Goal: Information Seeking & Learning: Learn about a topic

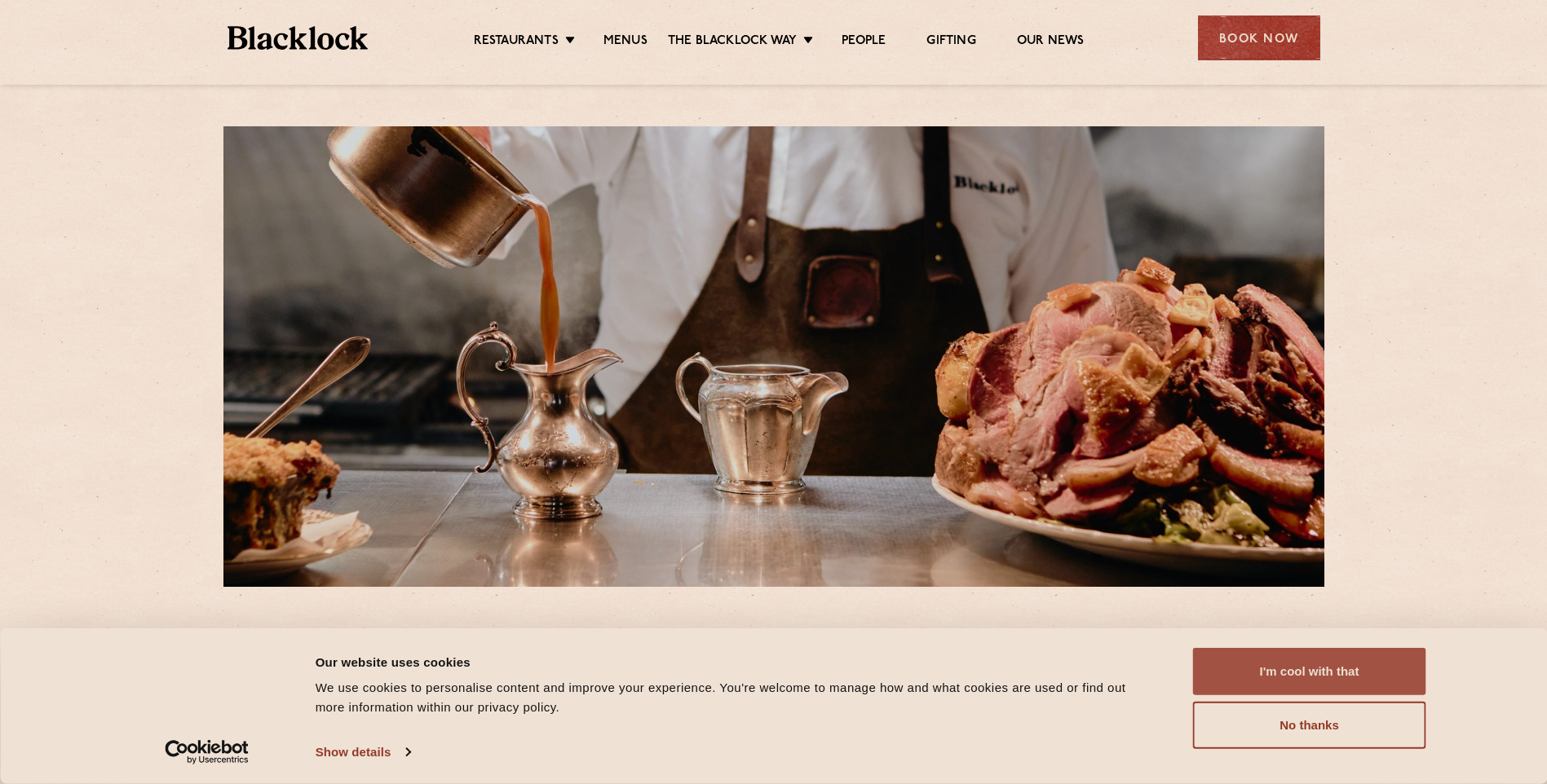
click at [1297, 673] on button "I'm cool with that" at bounding box center [1310, 671] width 233 height 47
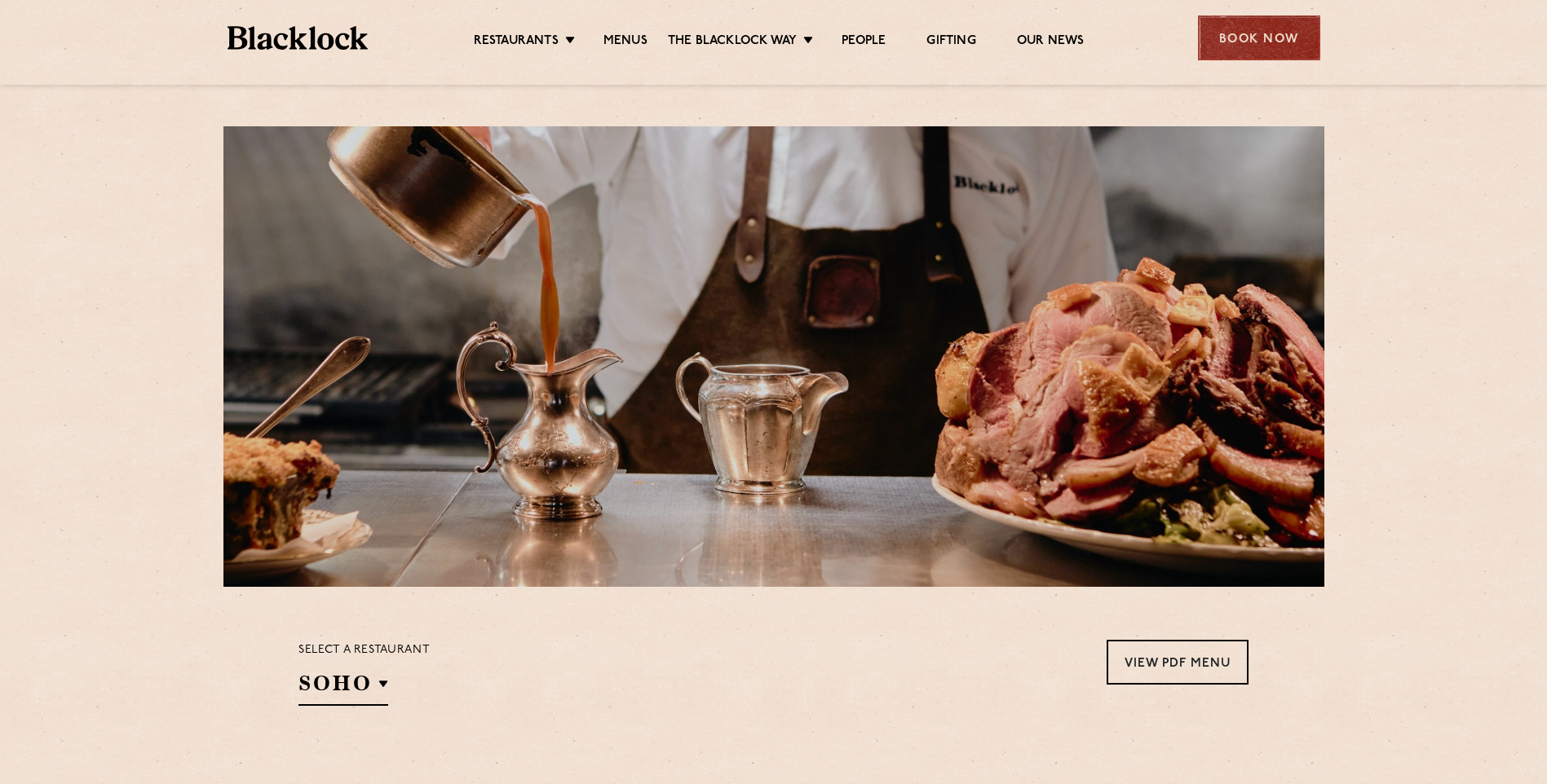
click at [1237, 29] on div "Book Now" at bounding box center [1260, 38] width 123 height 45
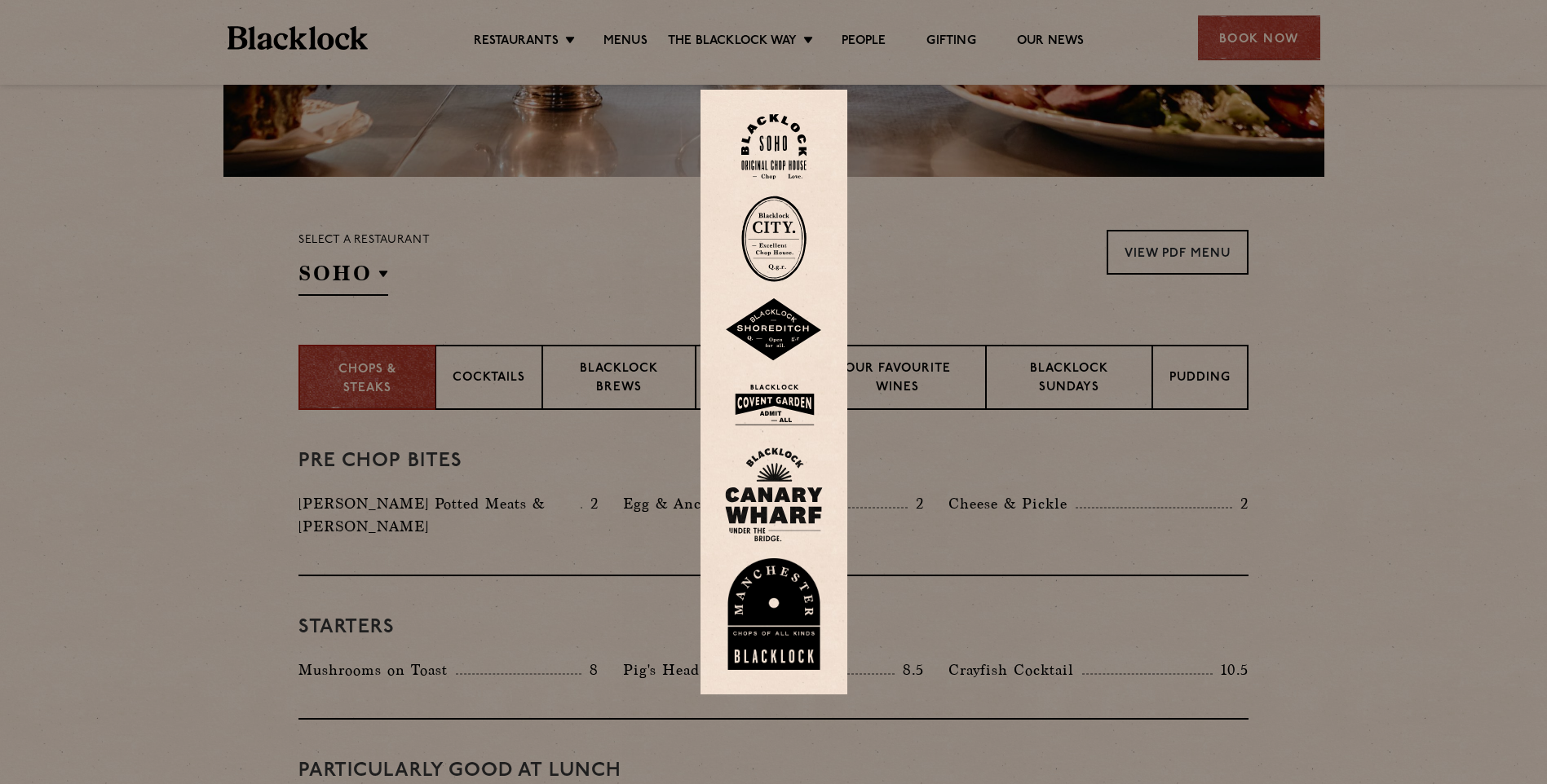
scroll to position [489, 0]
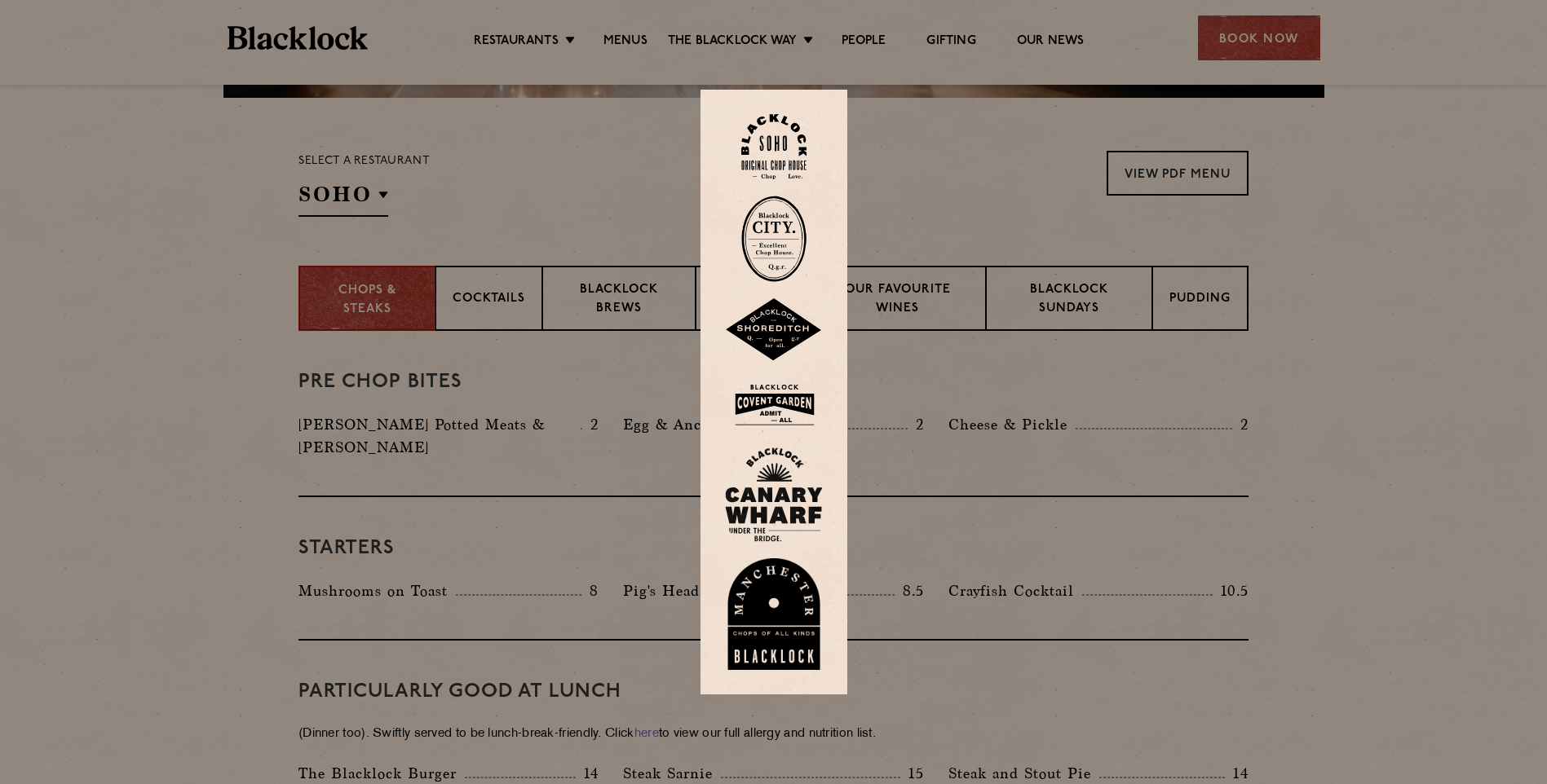
click at [784, 507] on img at bounding box center [774, 494] width 97 height 95
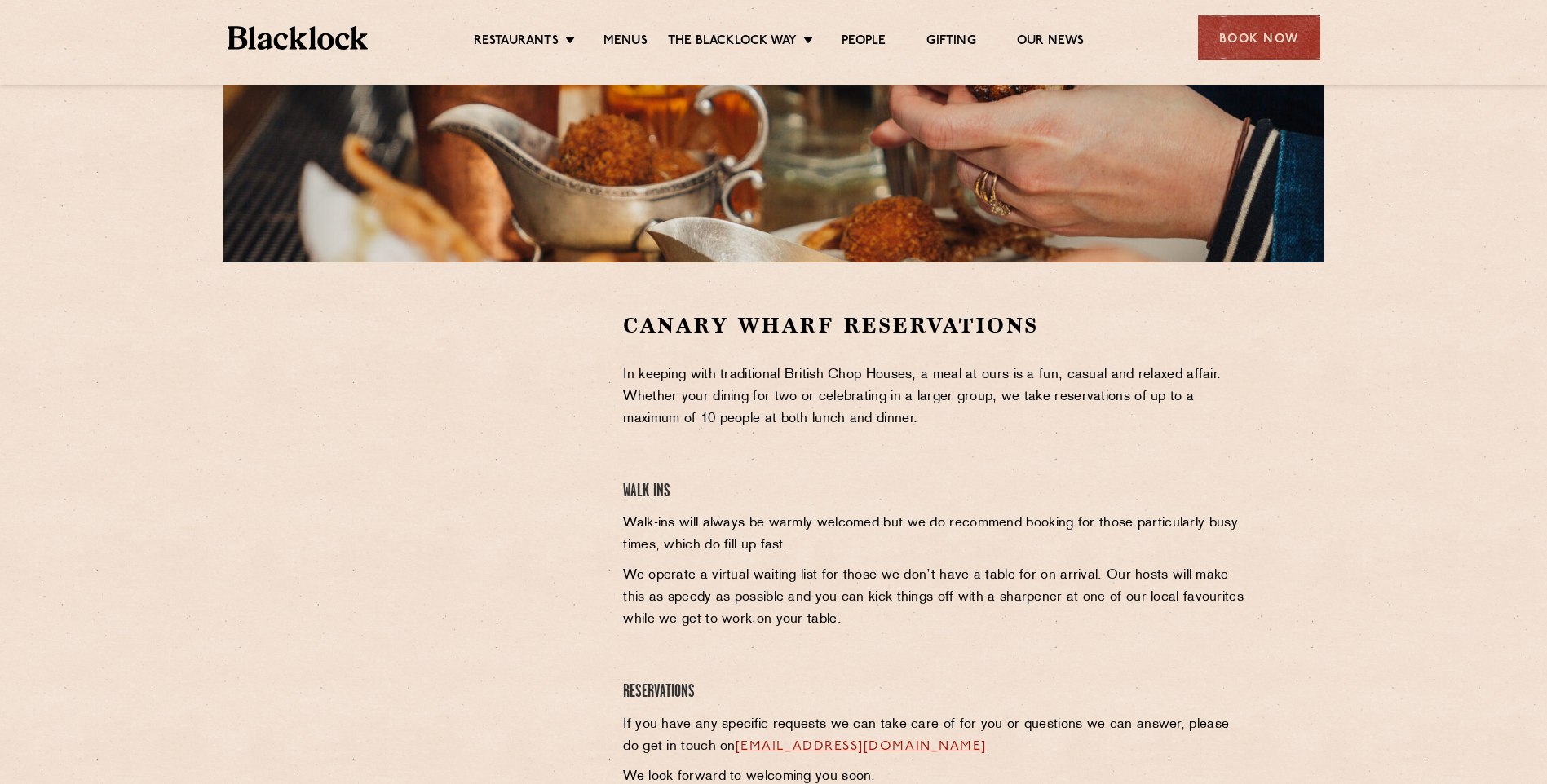
scroll to position [489, 0]
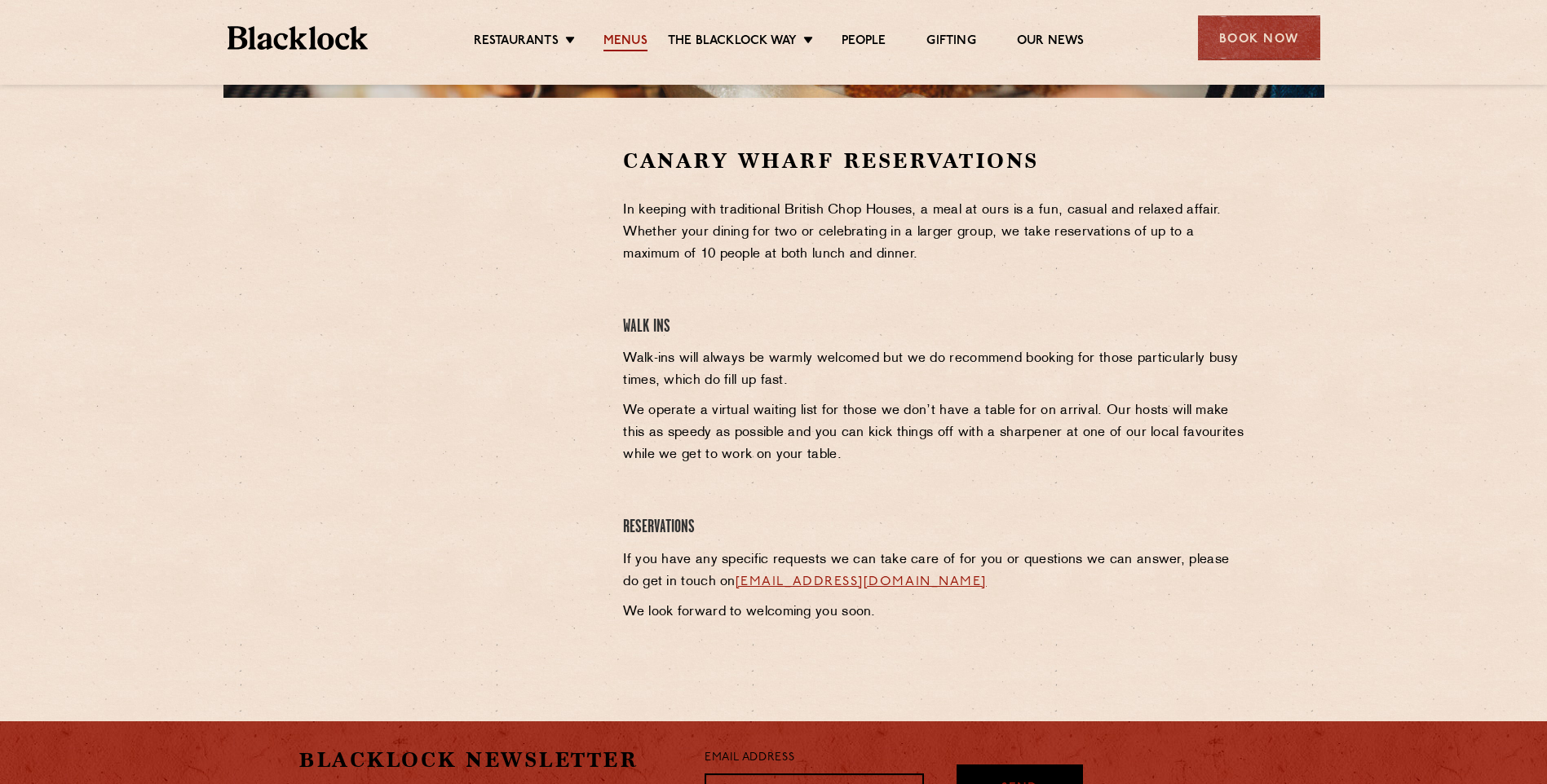
click at [640, 44] on link "Menus" at bounding box center [625, 42] width 44 height 18
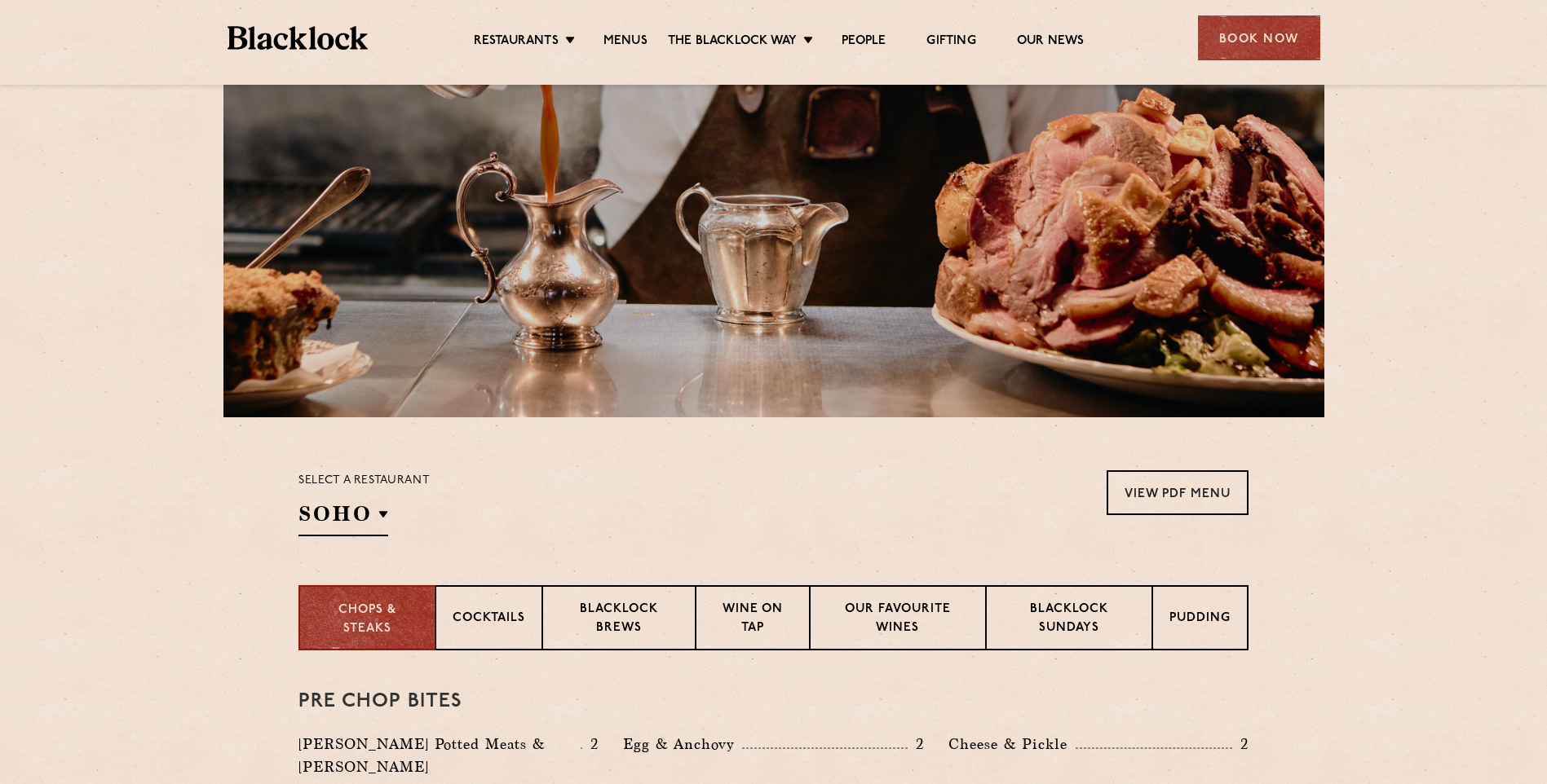
scroll to position [326, 0]
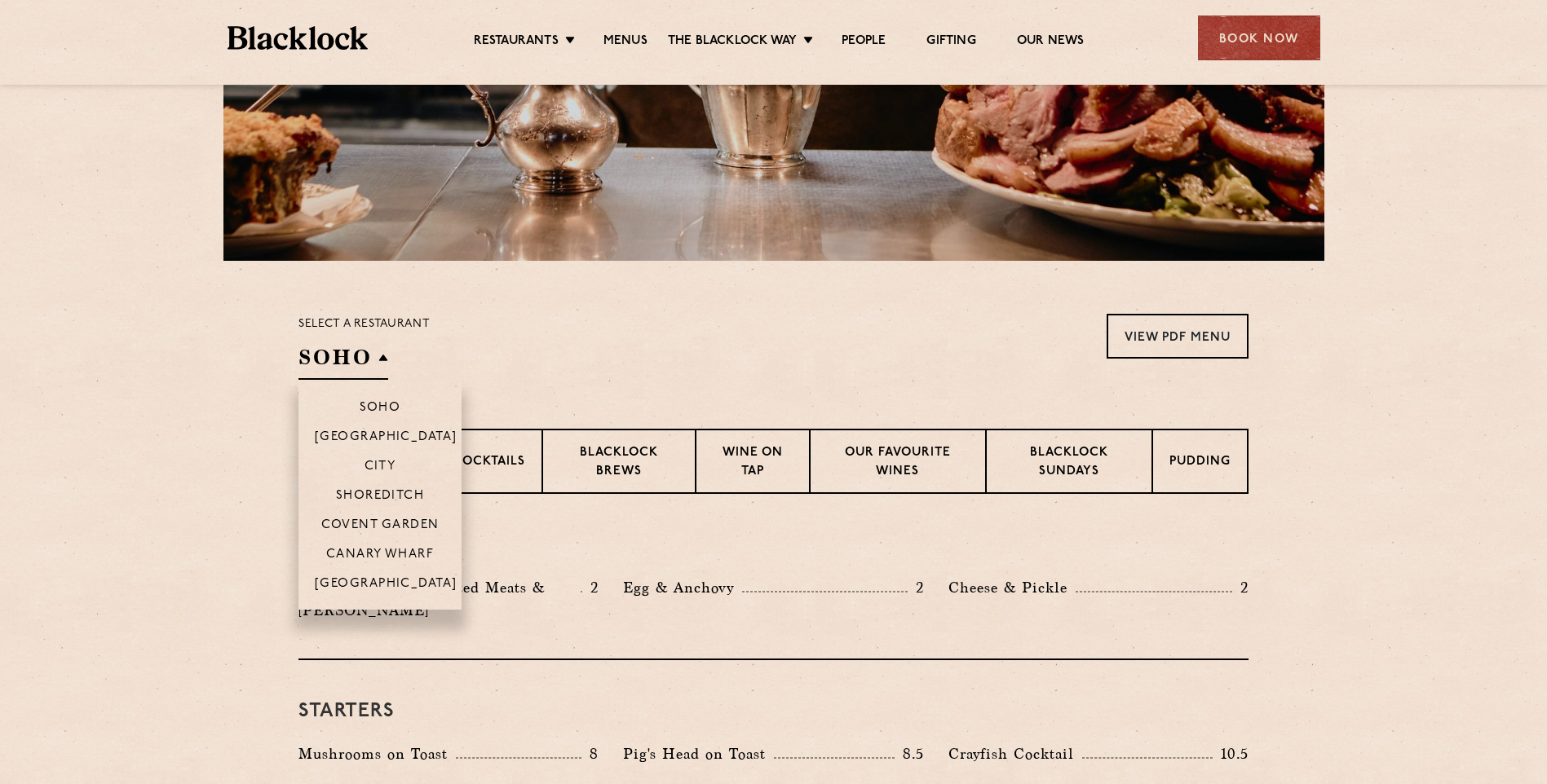
click at [375, 358] on h2 "SOHO" at bounding box center [343, 361] width 89 height 37
click at [384, 545] on li "Canary Wharf" at bounding box center [380, 553] width 163 height 30
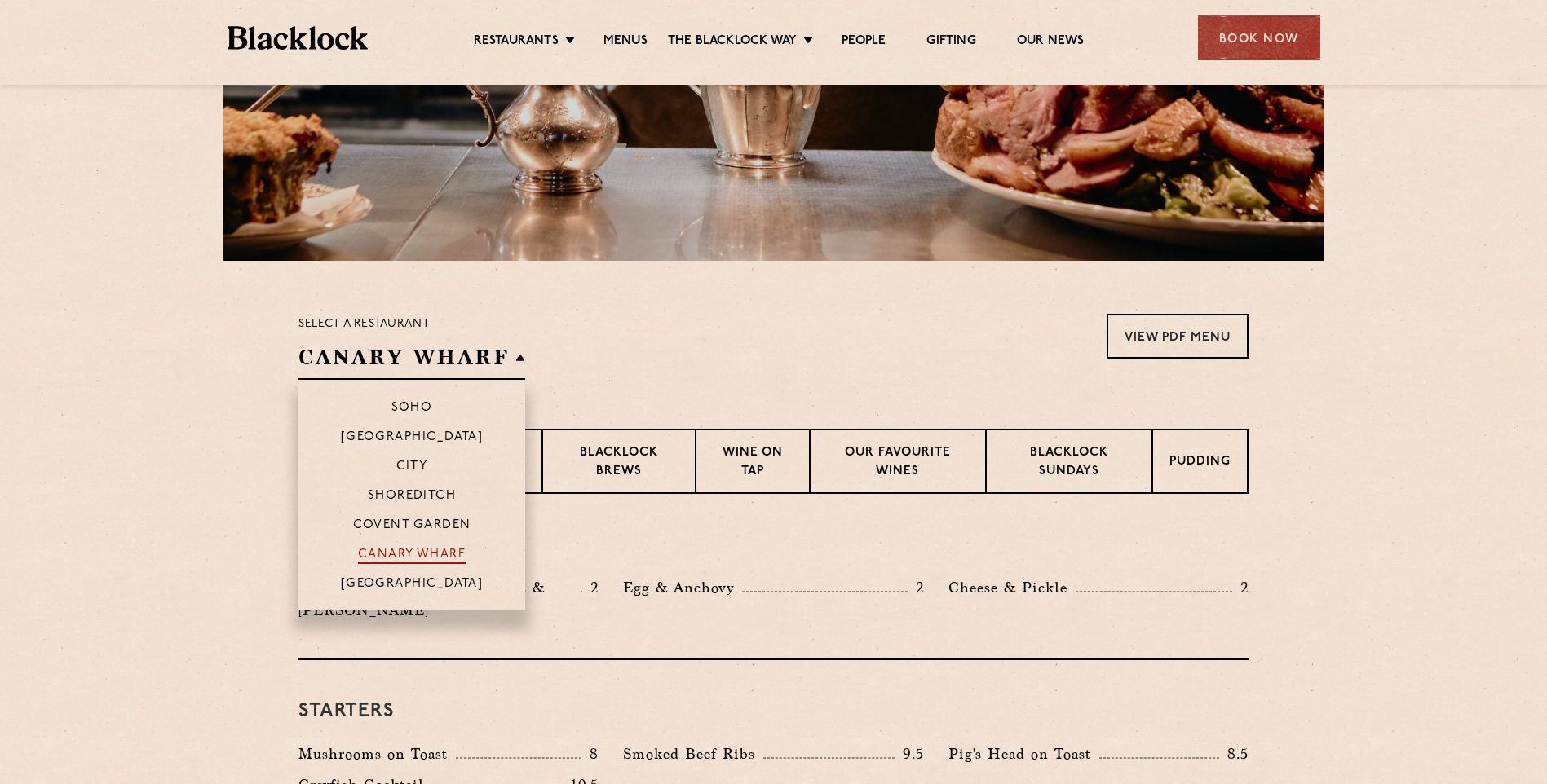
click at [387, 557] on p "Canary Wharf" at bounding box center [412, 556] width 107 height 16
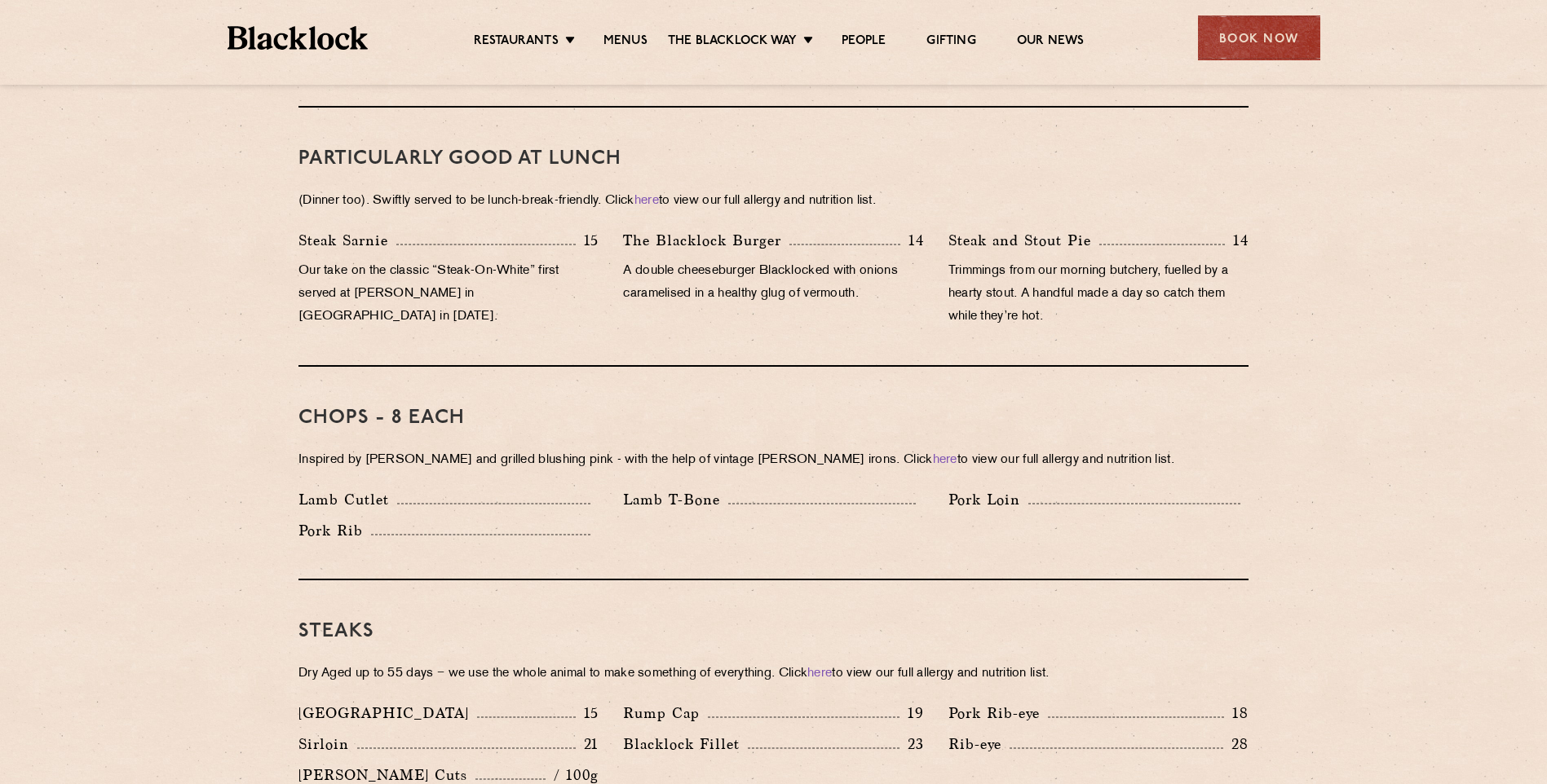
scroll to position [1060, 0]
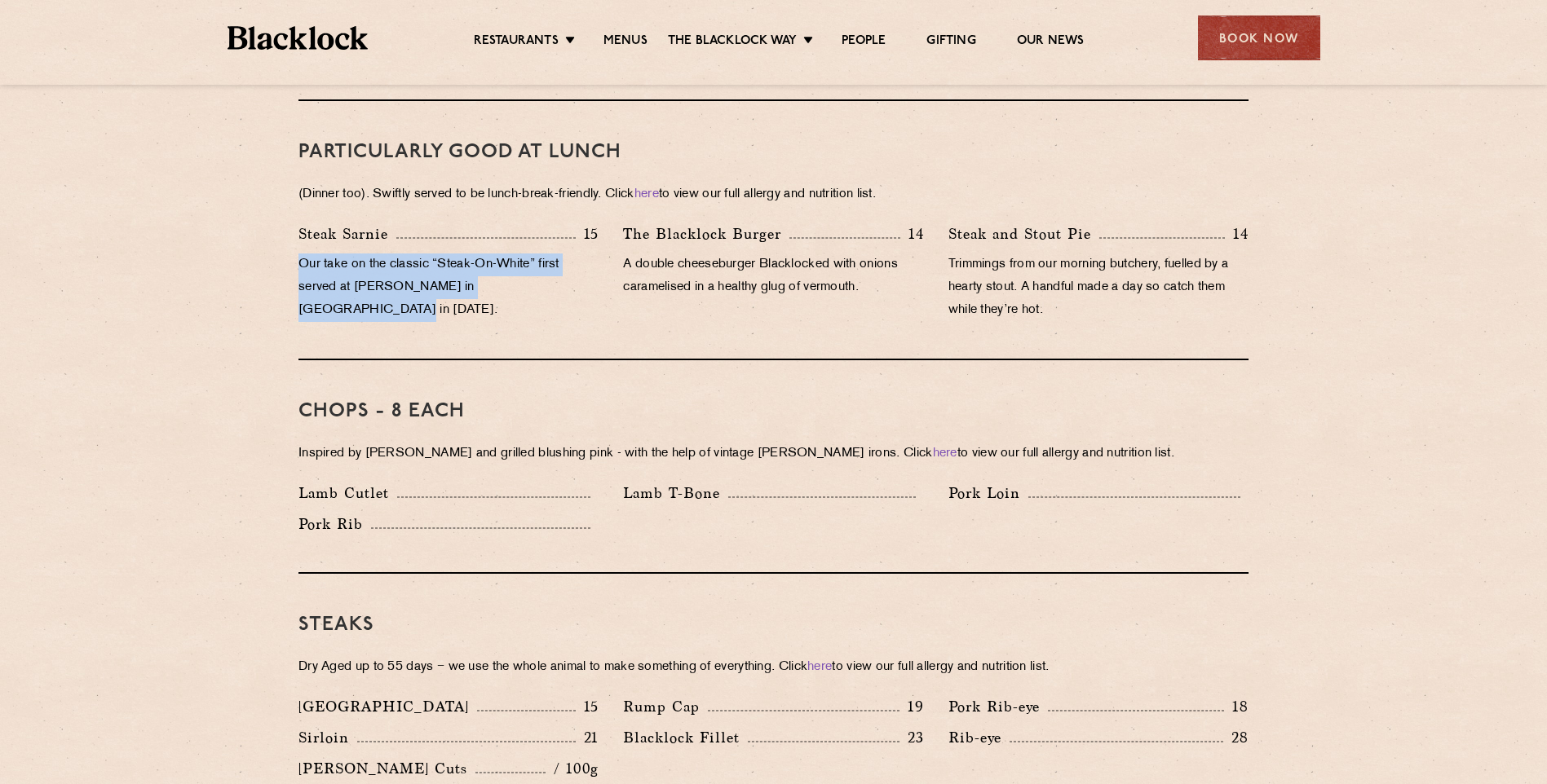
drag, startPoint x: 575, startPoint y: 269, endPoint x: 284, endPoint y: 233, distance: 293.2
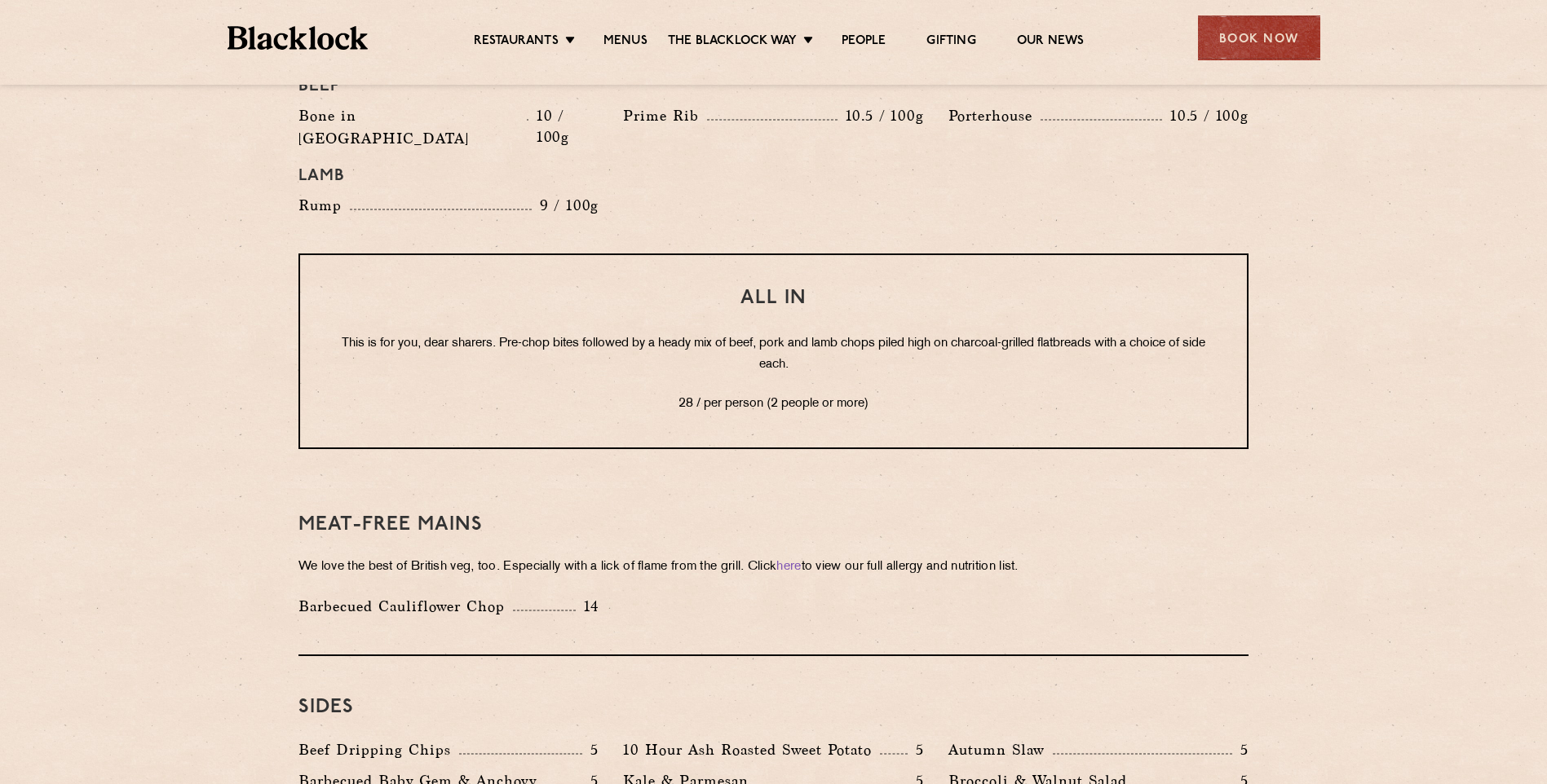
scroll to position [1957, 0]
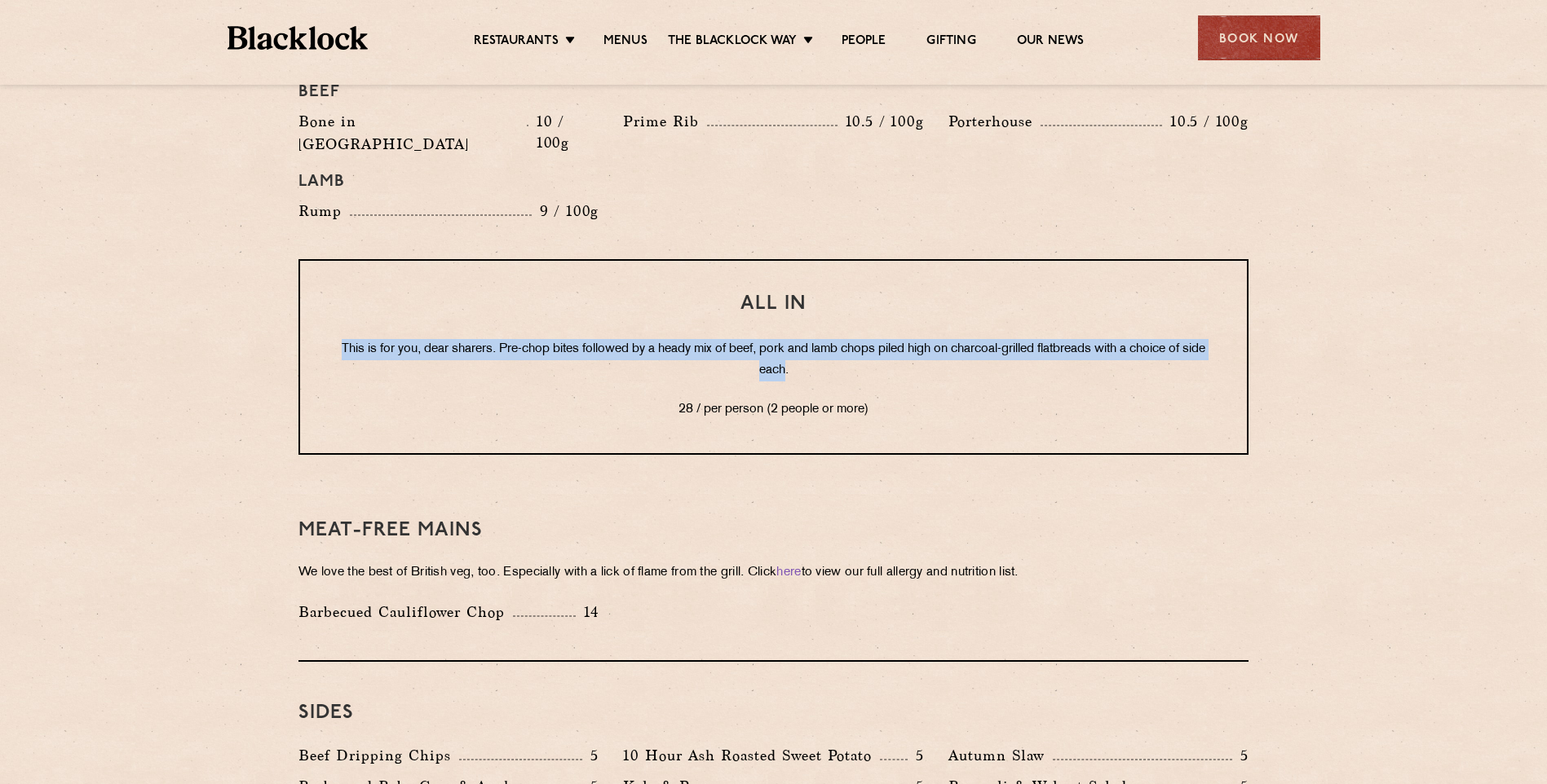
drag, startPoint x: 800, startPoint y: 328, endPoint x: 276, endPoint y: 288, distance: 525.5
click at [276, 288] on section "Pre Chop Bites Blacklock Potted Meats & Kimchi 2 Egg & Anchovy 2 Cheese & Pickl…" at bounding box center [774, 51] width 1547 height 2377
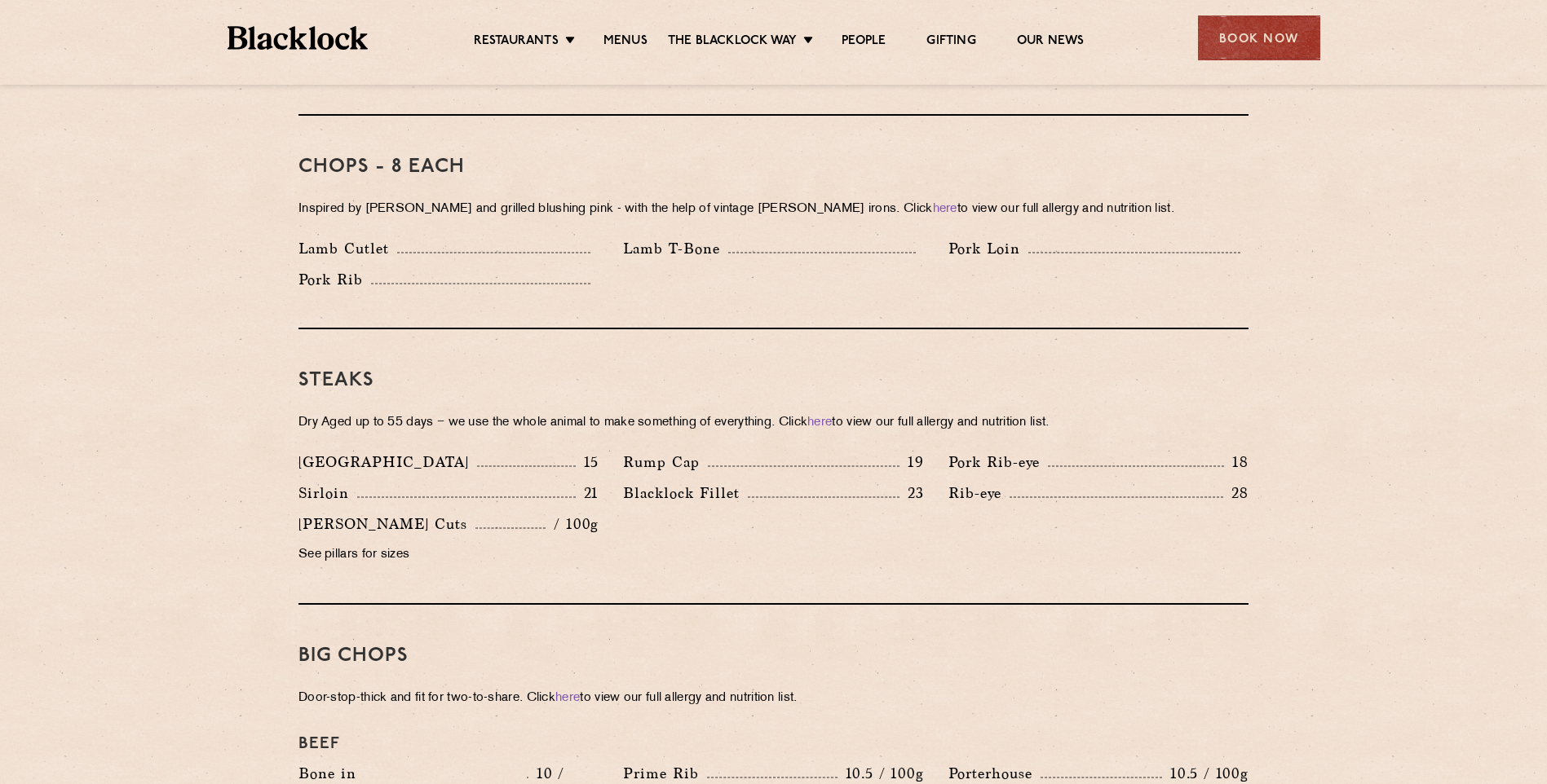
scroll to position [1141, 0]
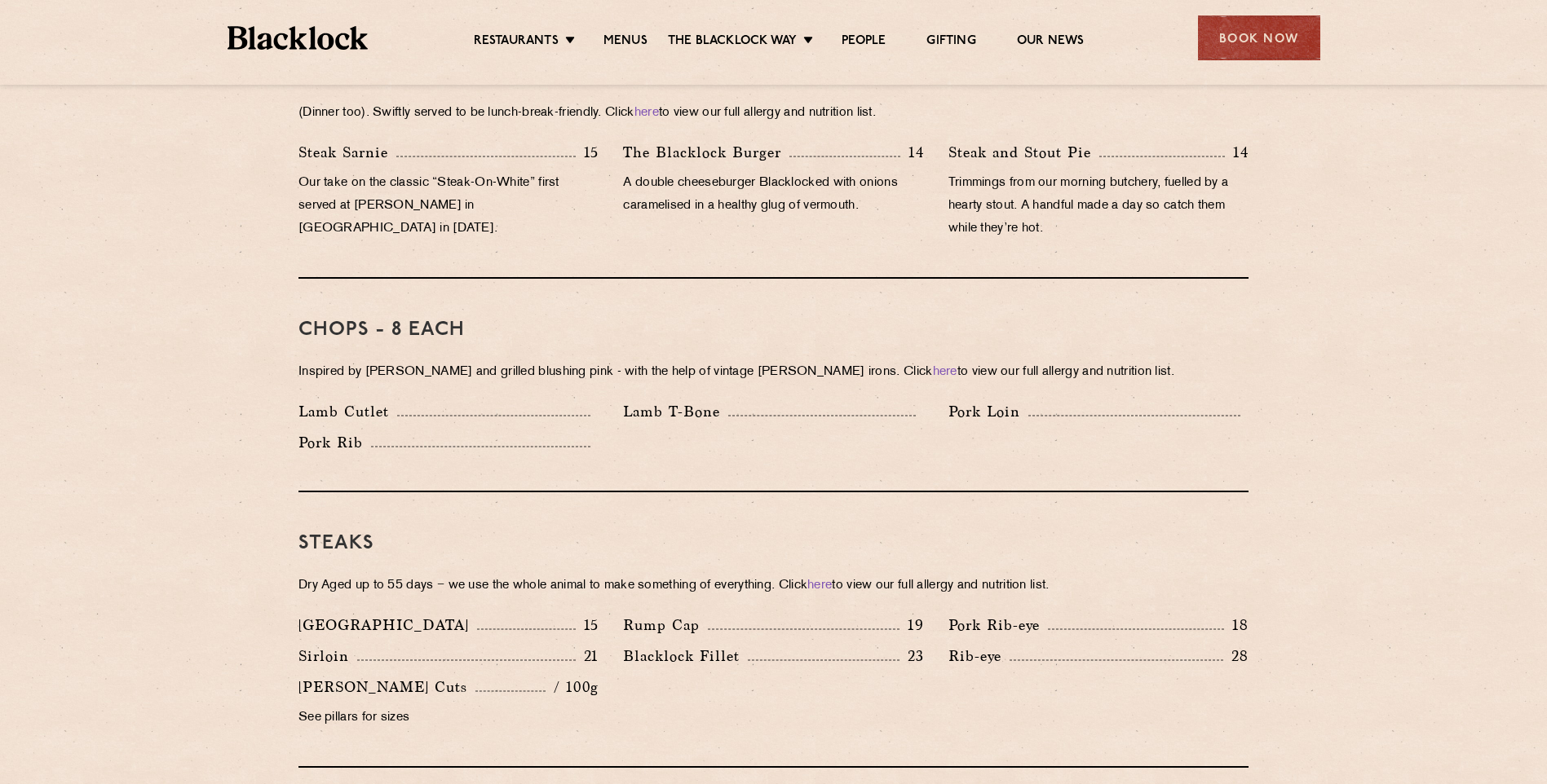
drag, startPoint x: 301, startPoint y: 351, endPoint x: 1106, endPoint y: 352, distance: 805.0
click at [1106, 361] on p "Inspired by Joe Beef and grilled blushing pink - with the help of vintage Black…" at bounding box center [774, 372] width 950 height 23
click at [838, 375] on div "Chops - 8 each Inspired by Joe Beef and grilled blushing pink - with the help o…" at bounding box center [774, 385] width 950 height 214
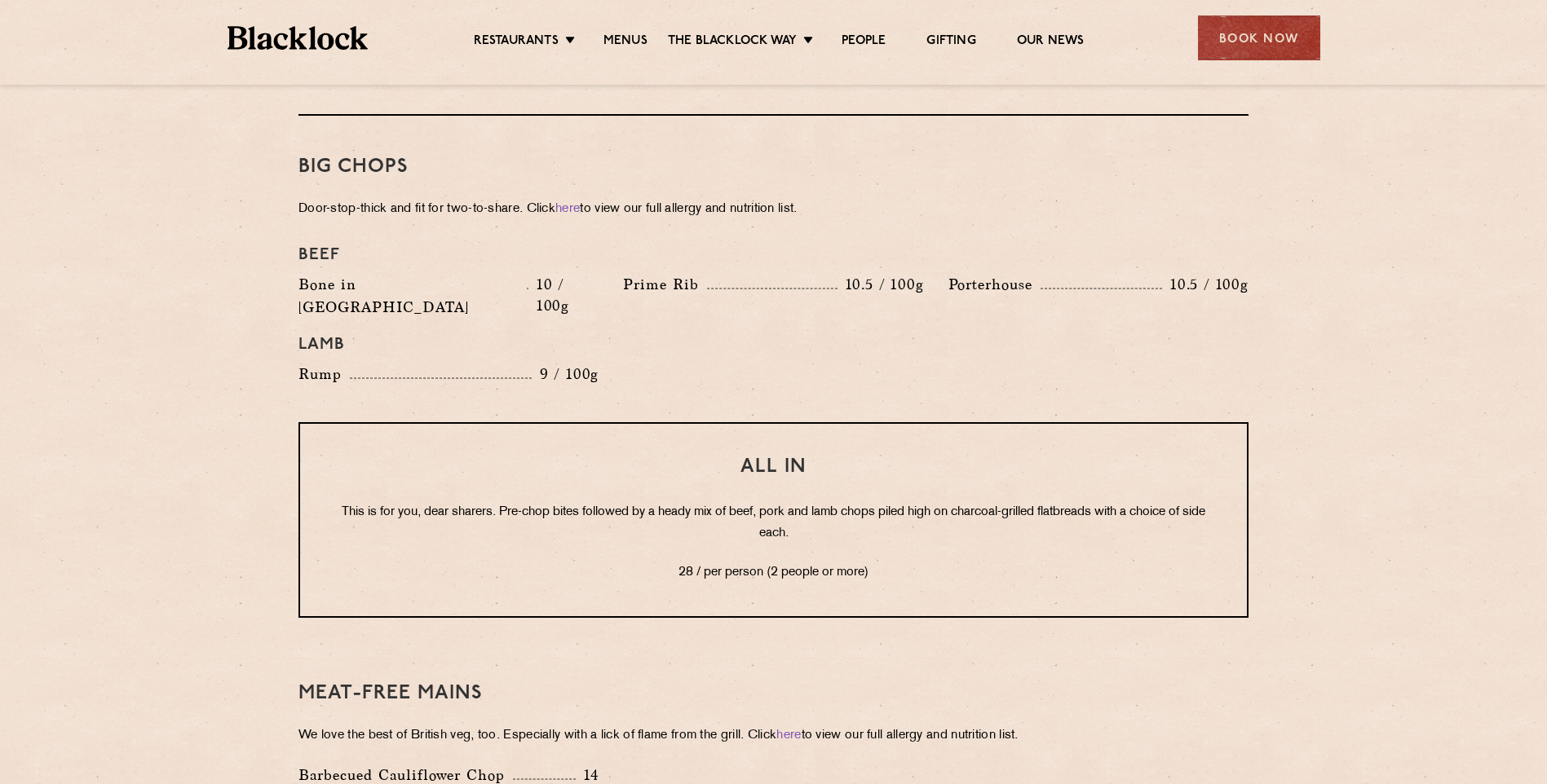
scroll to position [2283, 0]
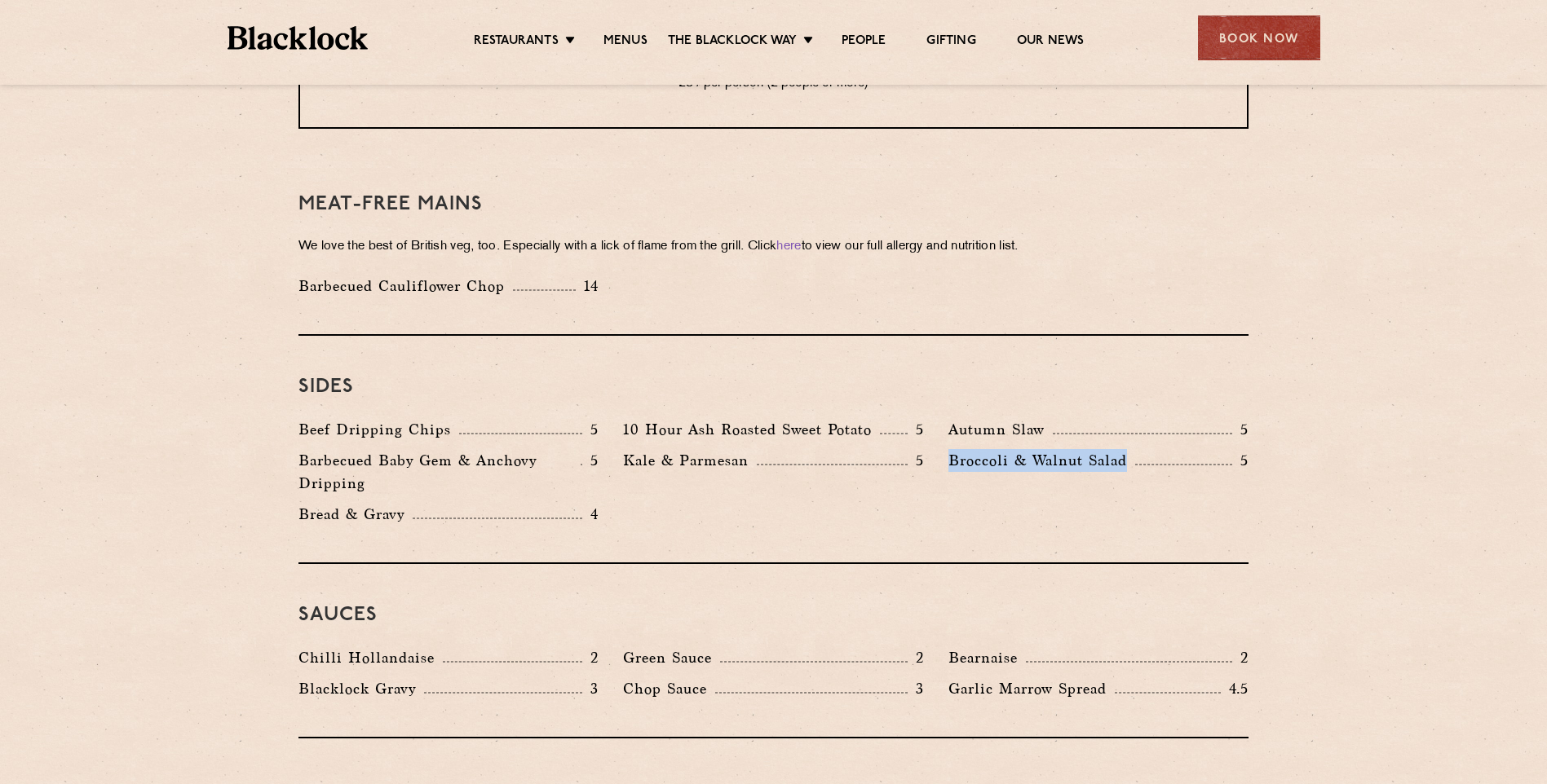
drag, startPoint x: 946, startPoint y: 412, endPoint x: 1141, endPoint y: 412, distance: 195.0
click at [1141, 449] on div "Broccoli & Walnut Salad 5" at bounding box center [1098, 476] width 325 height 54
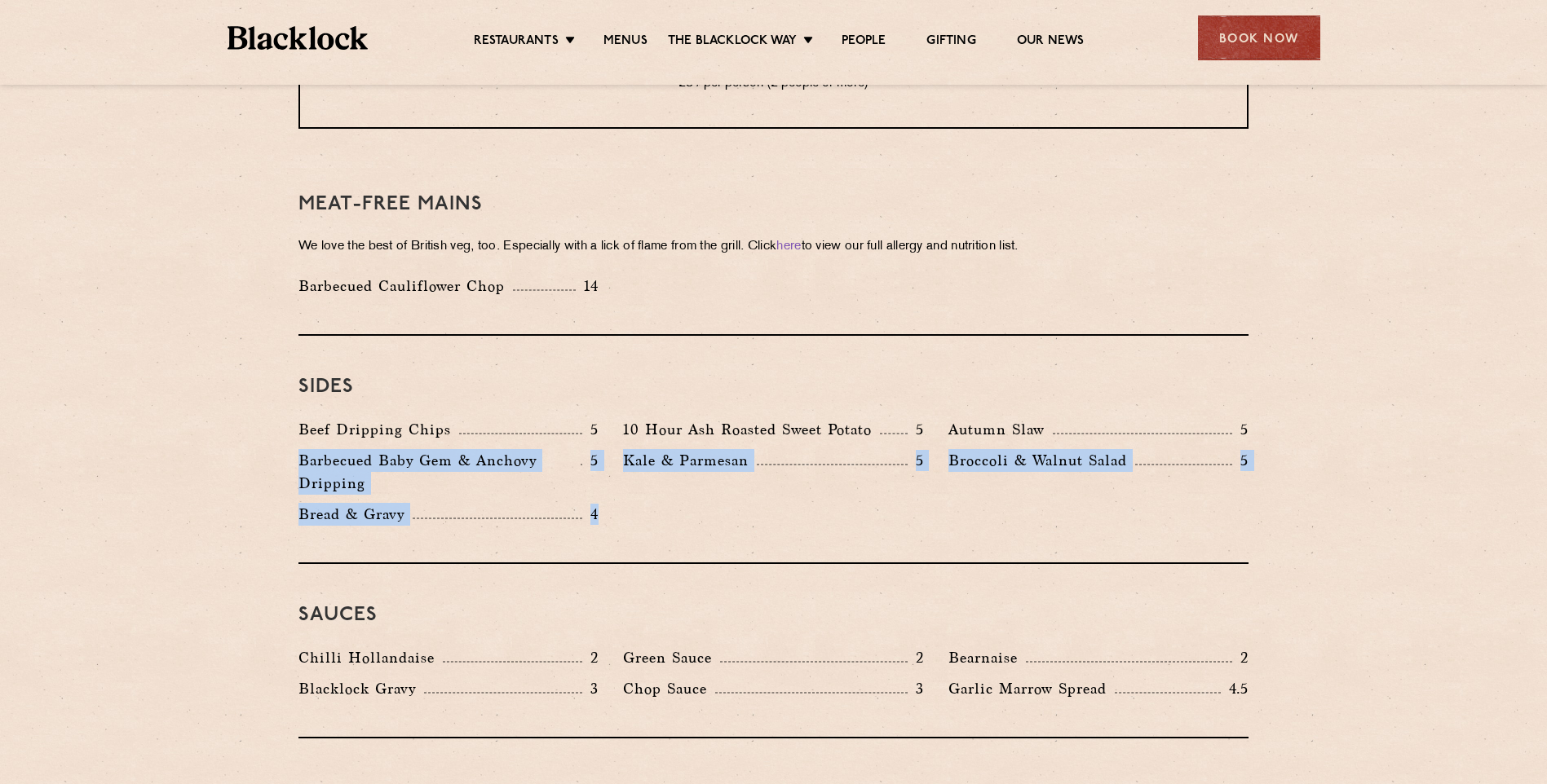
drag, startPoint x: 292, startPoint y: 420, endPoint x: 618, endPoint y: 466, distance: 329.2
click at [618, 466] on div "Beef Dripping Chips 5 10 Hour Ash Roasted Sweet Potato 5 Autumn Slaw 5 Barbecue…" at bounding box center [774, 476] width 975 height 115
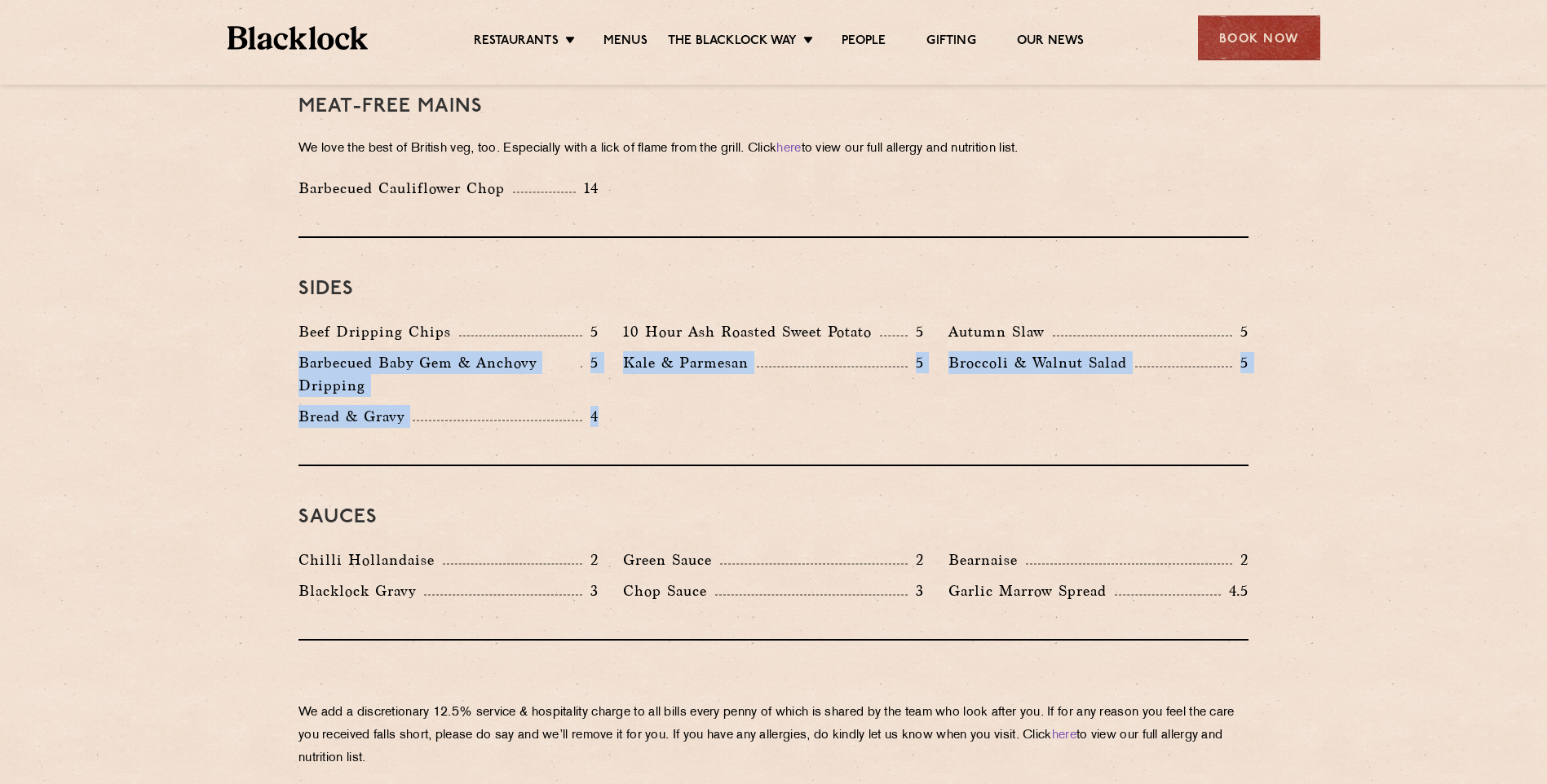
scroll to position [2527, 0]
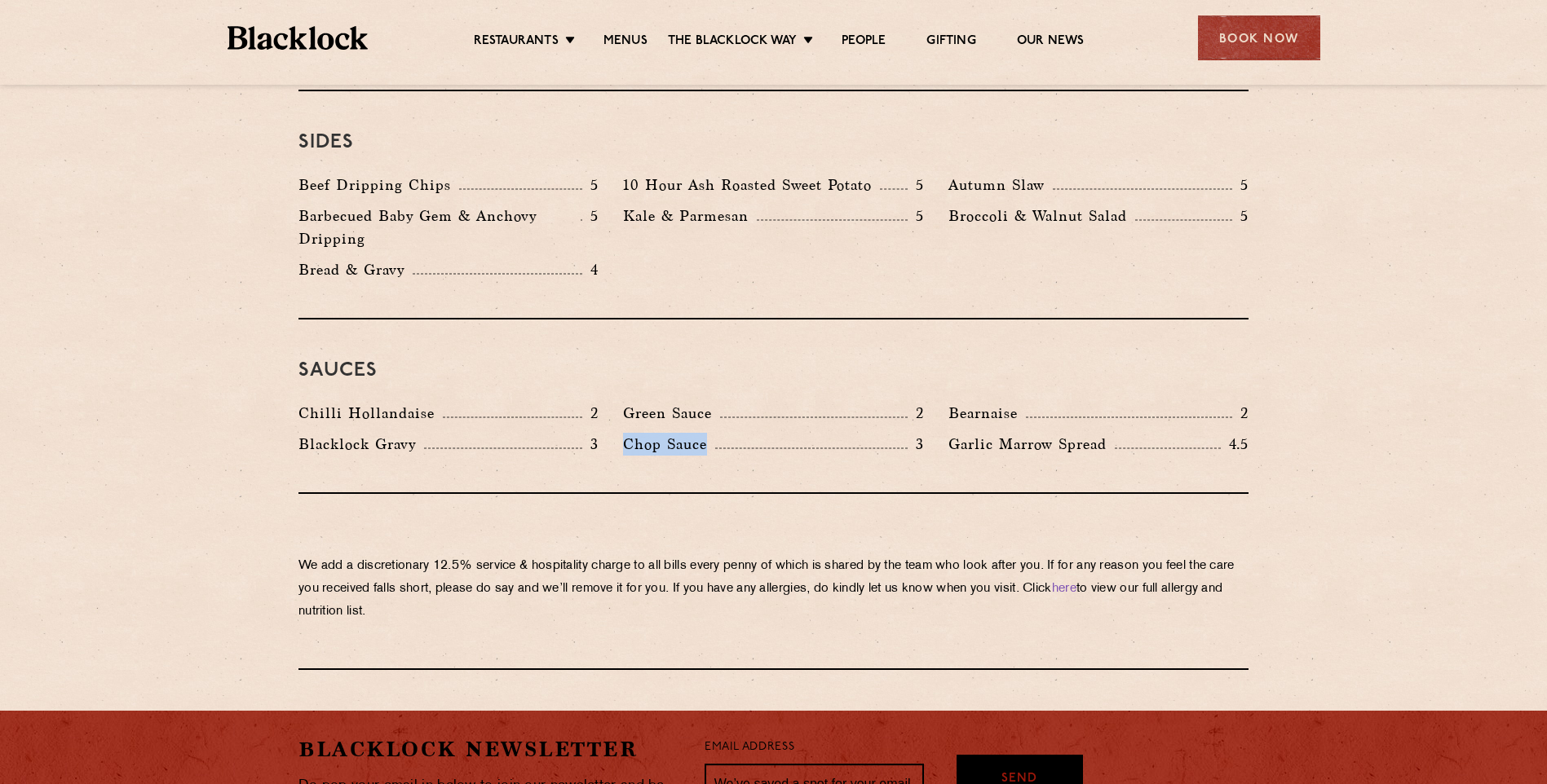
drag, startPoint x: 623, startPoint y: 397, endPoint x: 705, endPoint y: 399, distance: 82.0
click at [705, 433] on div "Chop Sauce 3" at bounding box center [774, 448] width 325 height 31
